Goal: Find contact information: Find contact information

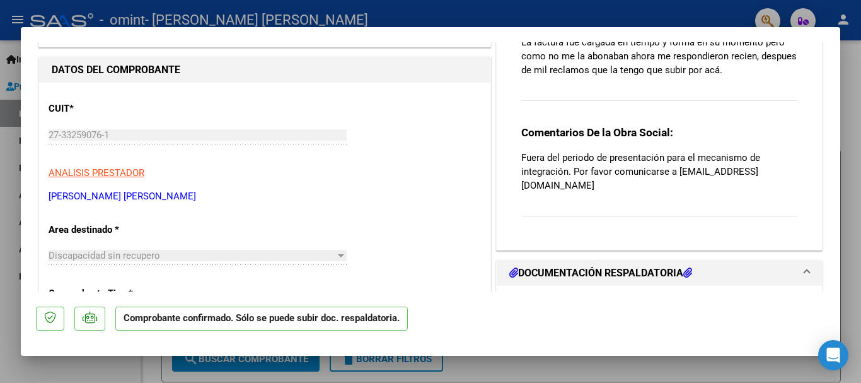
scroll to position [18, 0]
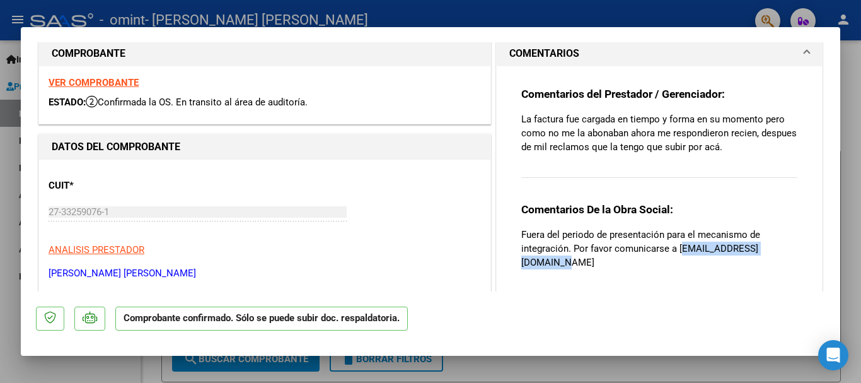
drag, startPoint x: 675, startPoint y: 245, endPoint x: 792, endPoint y: 248, distance: 116.7
click at [792, 248] on div "Comentarios del Prestador / Gerenciador: La factura fue cargada en tiempo y for…" at bounding box center [659, 191] width 295 height 250
click at [683, 254] on p "Fuera del periodo de presentación para el mecanismo de integración. Por favor c…" at bounding box center [659, 249] width 276 height 42
drag, startPoint x: 672, startPoint y: 250, endPoint x: 784, endPoint y: 249, distance: 112.2
click at [784, 249] on p "Fuera del periodo de presentación para el mecanismo de integración. Por favor c…" at bounding box center [659, 249] width 276 height 42
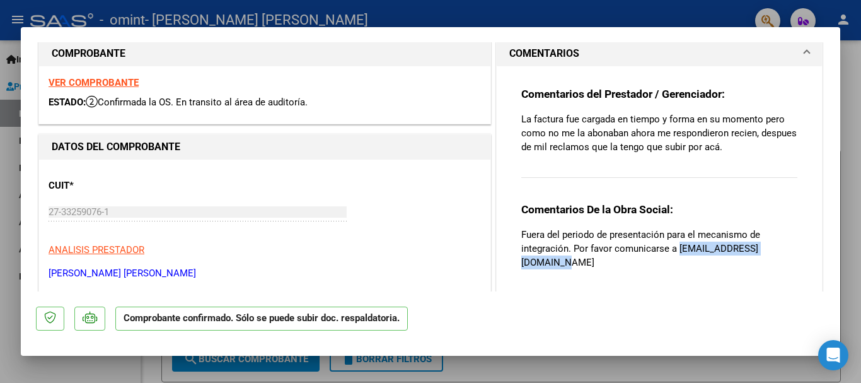
copy p "[EMAIL_ADDRESS][DOMAIN_NAME]"
